Goal: Information Seeking & Learning: Find specific fact

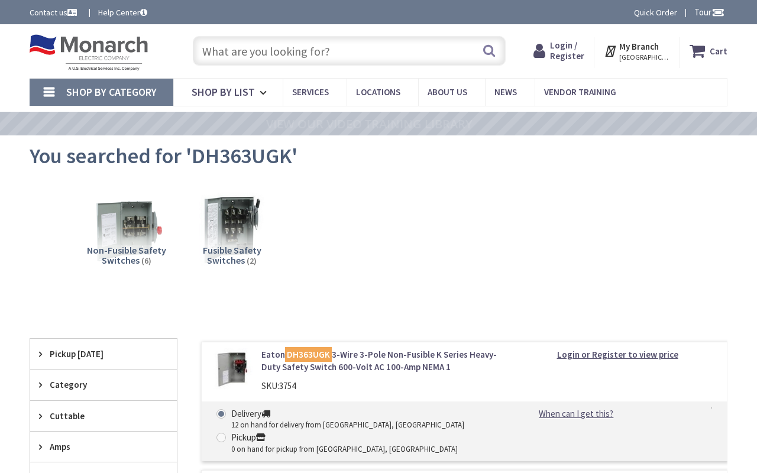
type input "Othello Playground, [STREET_ADDRESS]"
